Goal: Navigation & Orientation: Understand site structure

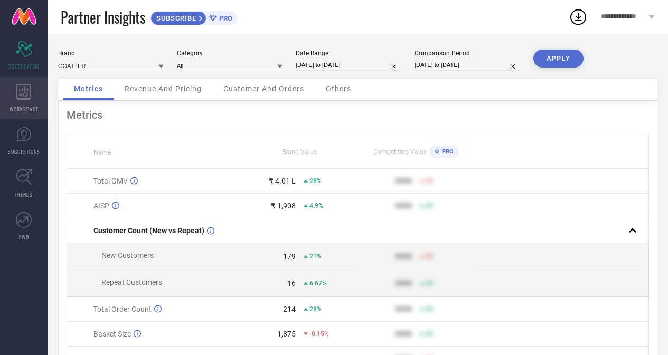
click at [25, 98] on icon at bounding box center [23, 92] width 14 height 16
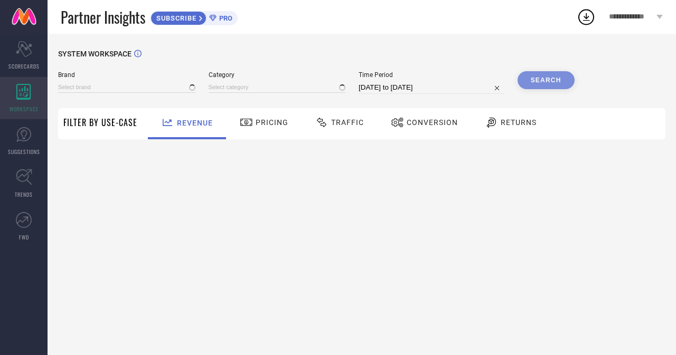
type input "GOATTER"
type input "All"
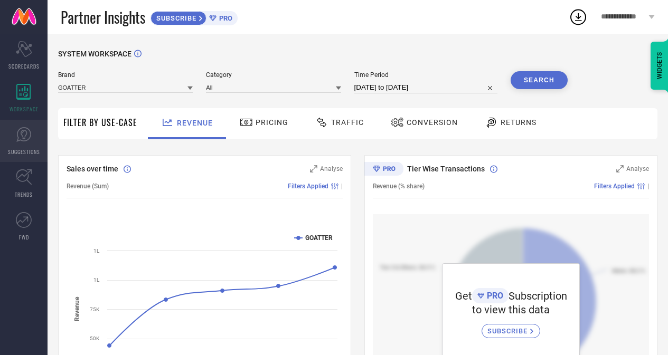
click at [15, 146] on link "SUGGESTIONS" at bounding box center [24, 141] width 48 height 42
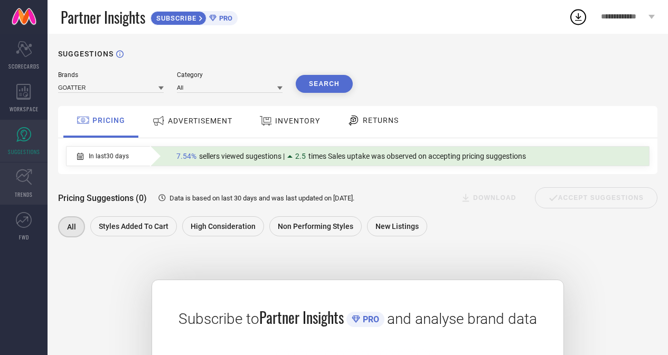
click at [23, 185] on icon at bounding box center [24, 177] width 16 height 16
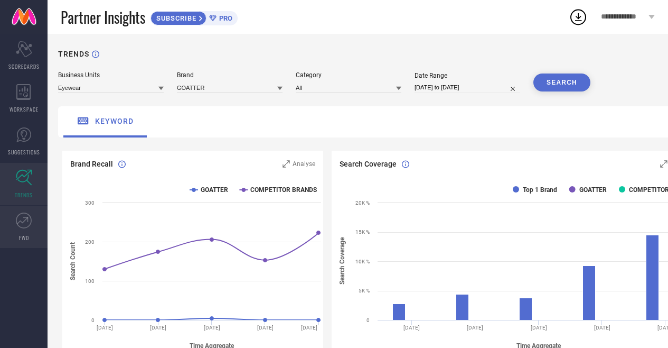
click at [19, 225] on icon at bounding box center [24, 220] width 16 height 16
